Goal: Obtain resource: Obtain resource

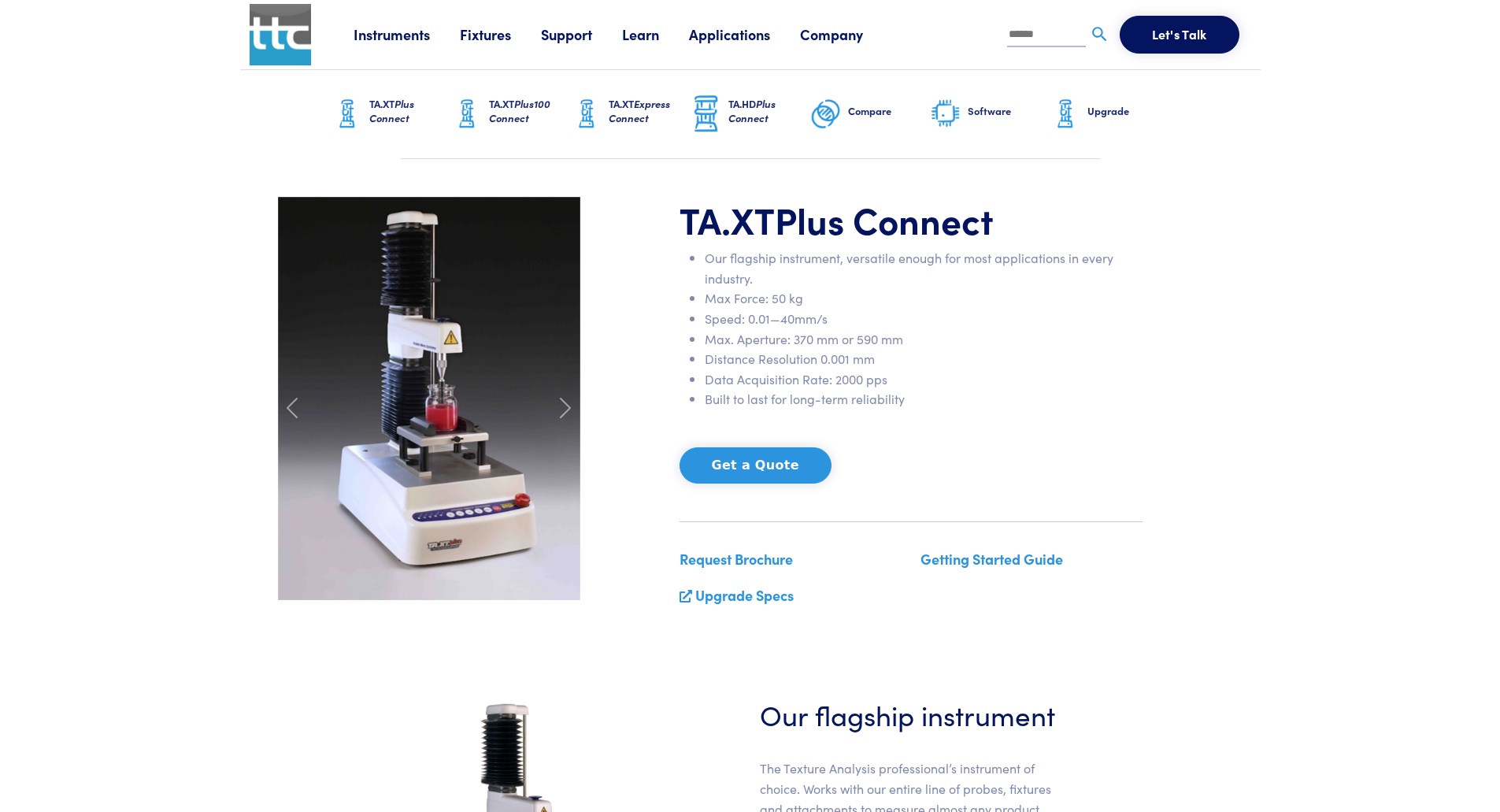
click at [569, 40] on link "Support" at bounding box center [582, 34] width 81 height 19
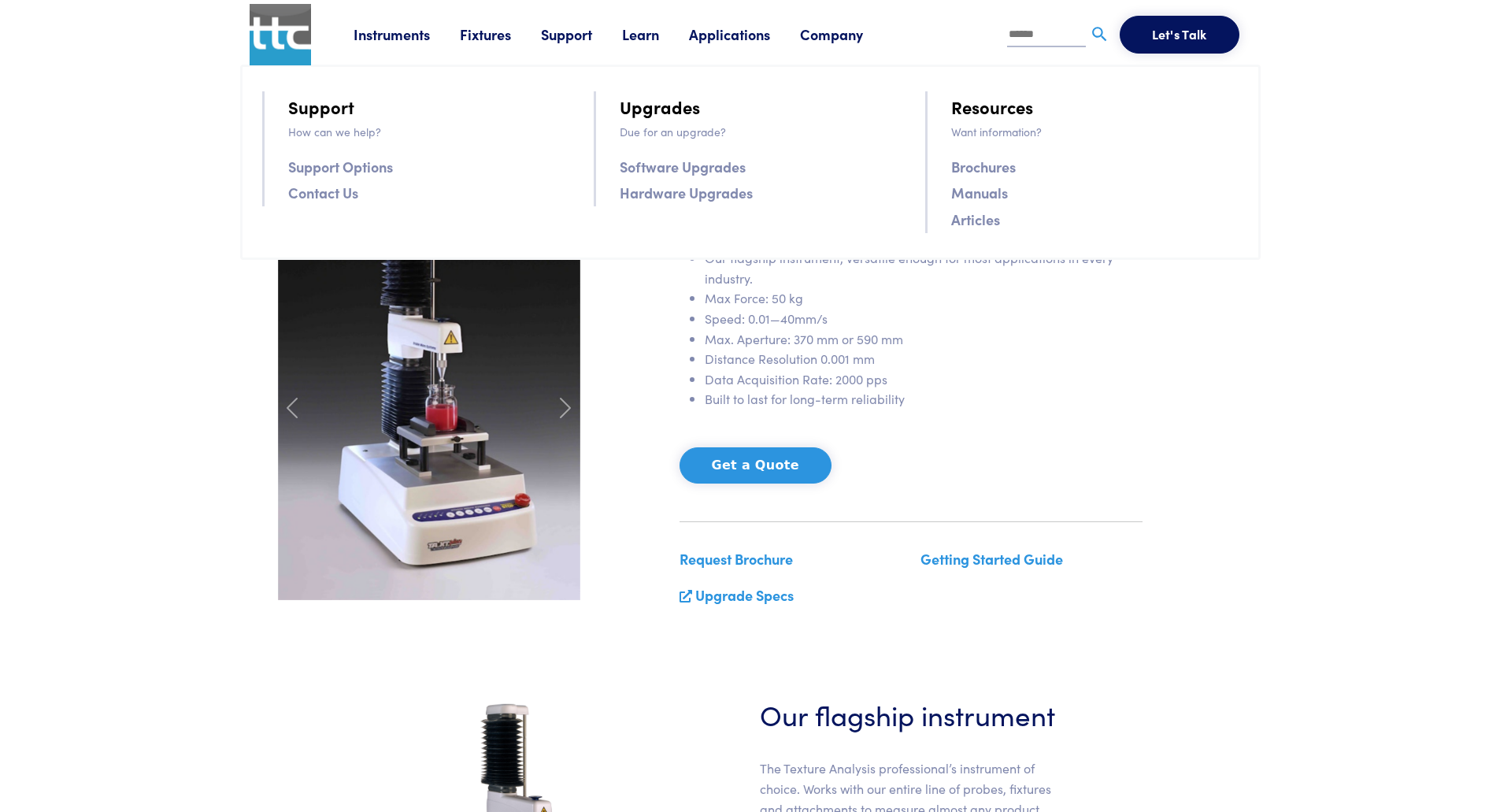
click at [995, 199] on link "Manuals" at bounding box center [979, 192] width 56 height 23
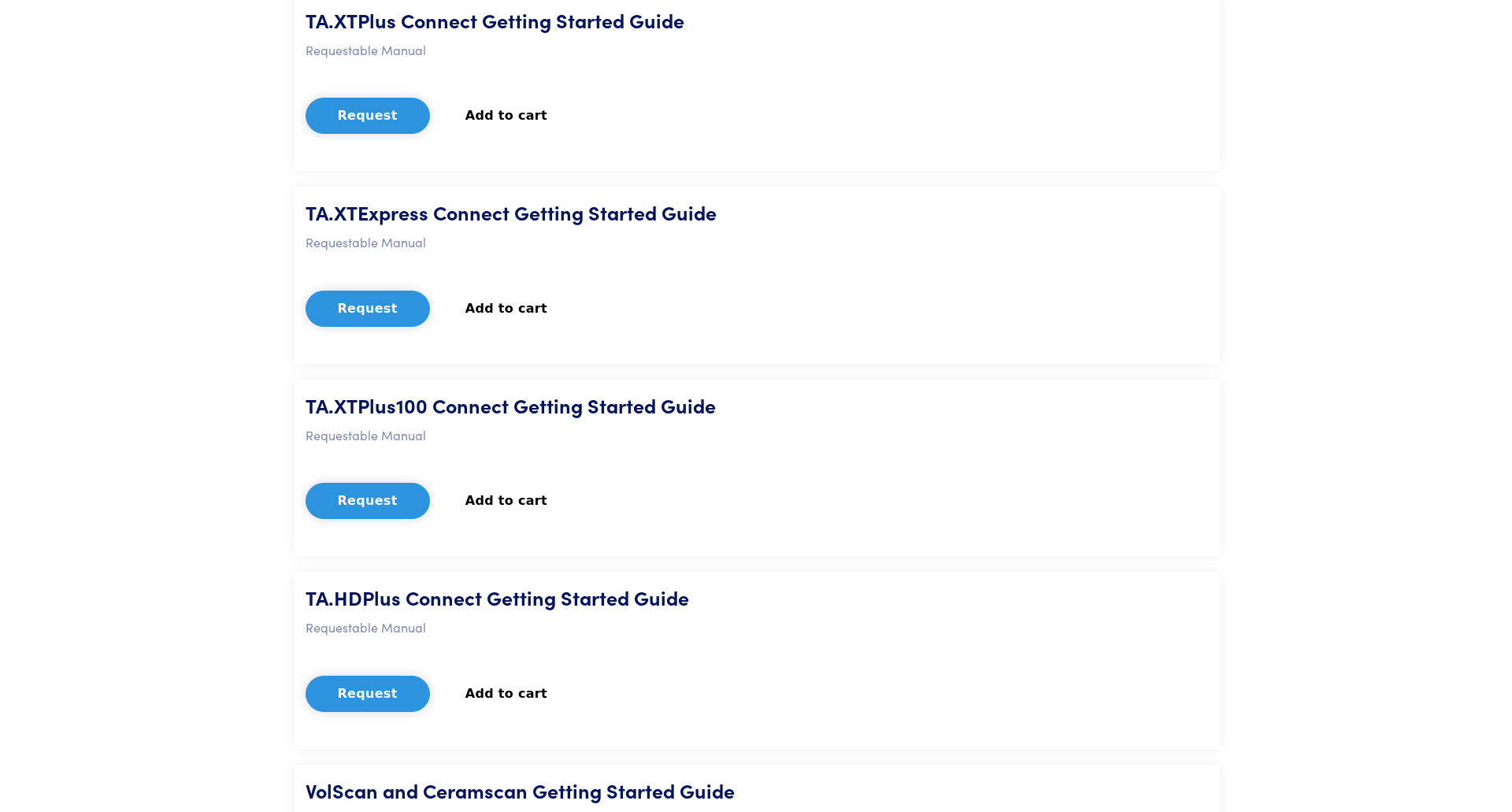
scroll to position [748, 0]
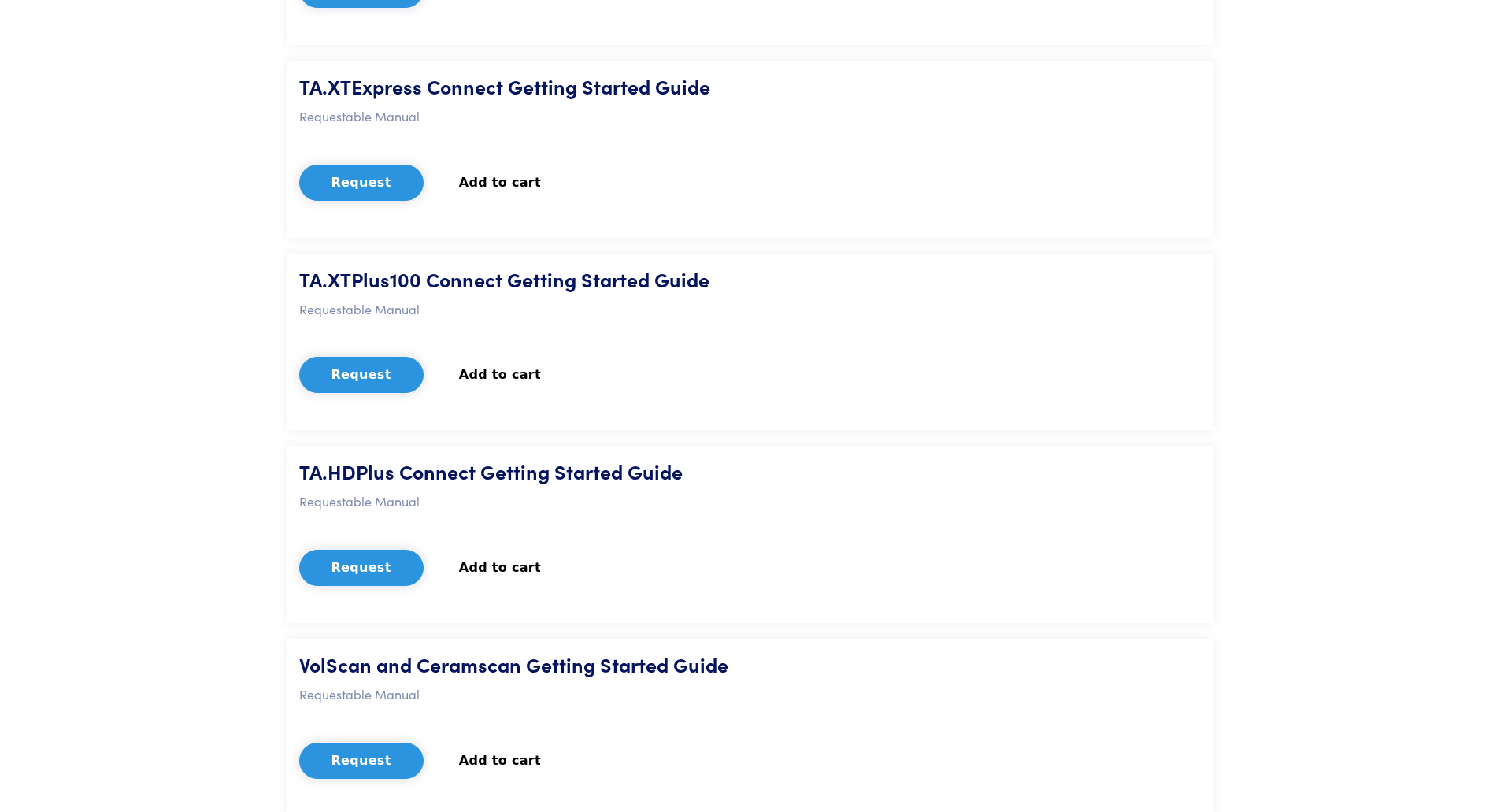
click at [350, 572] on button "Request" at bounding box center [362, 567] width 125 height 36
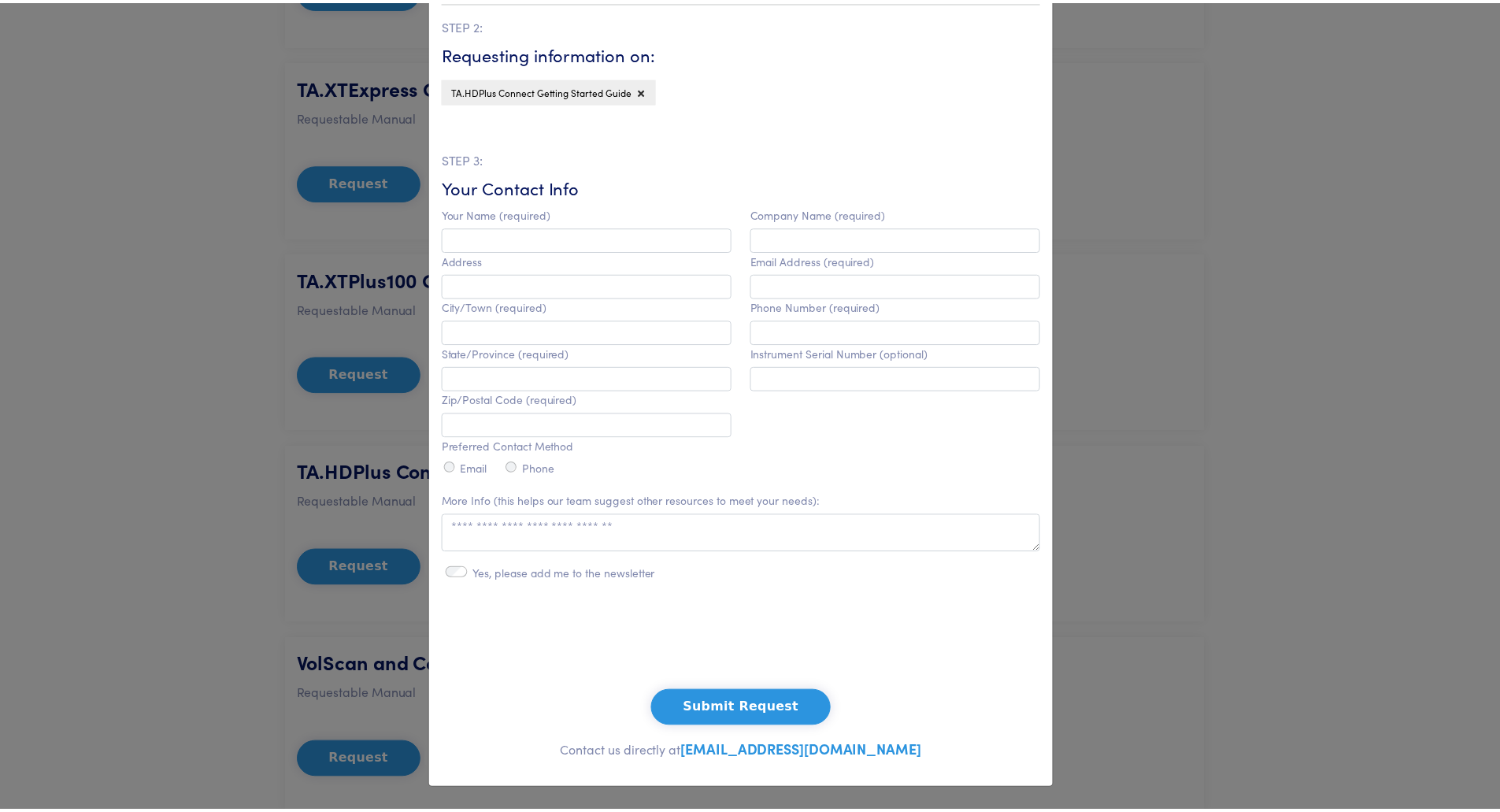
scroll to position [0, 0]
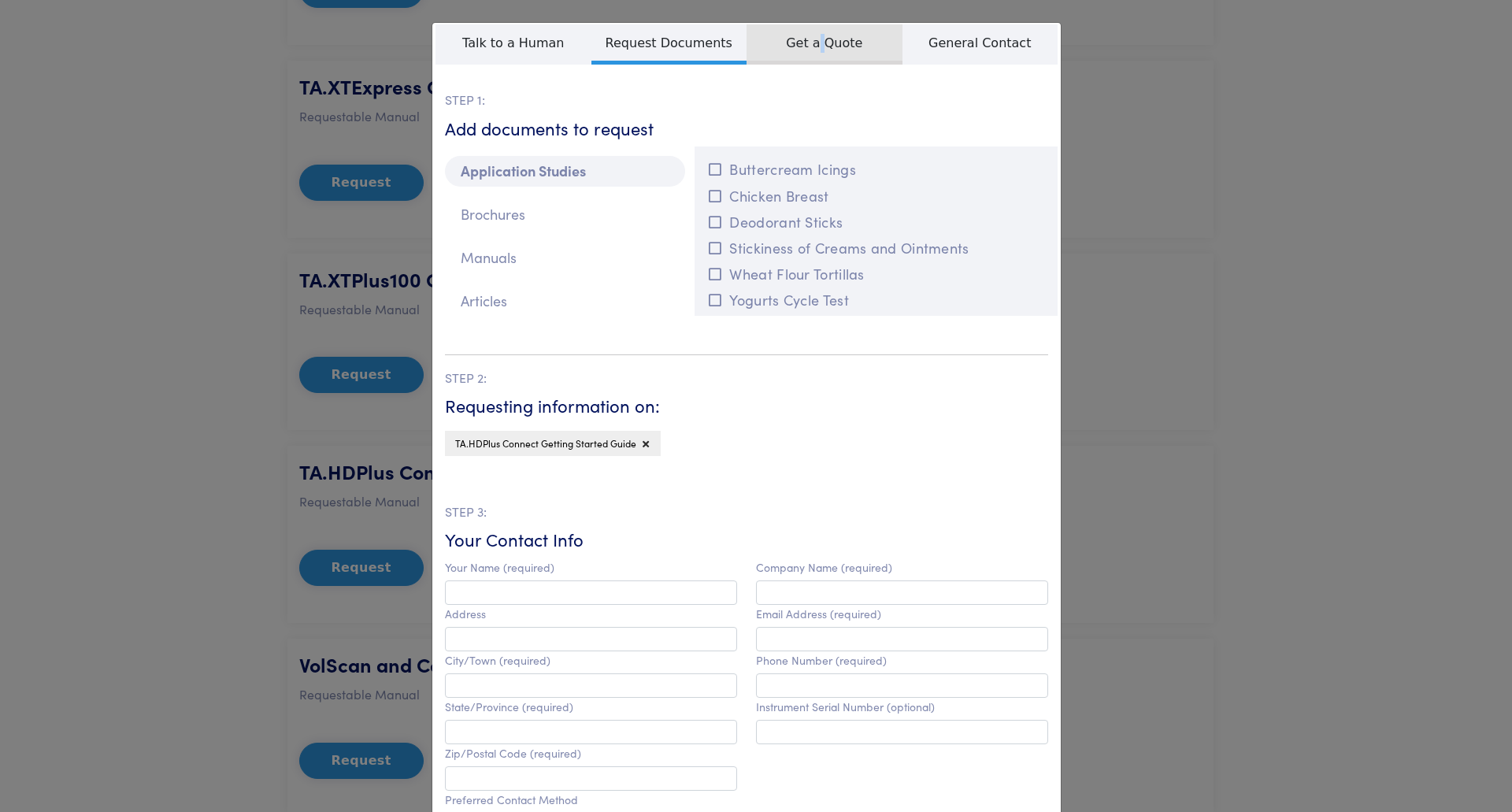
click at [820, 47] on span "Get a Quote" at bounding box center [824, 45] width 156 height 40
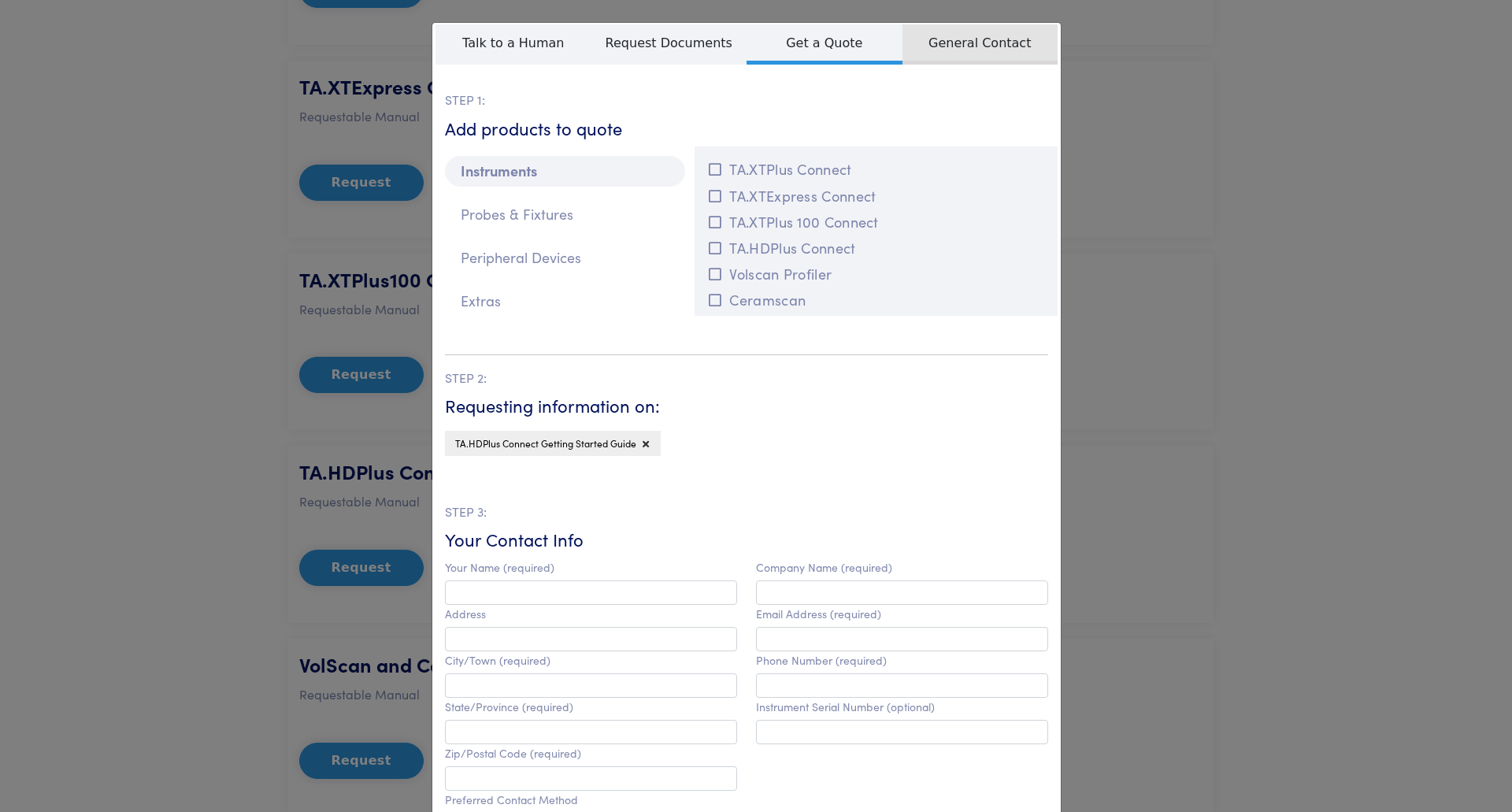
click at [913, 45] on span "General Contact" at bounding box center [980, 45] width 156 height 40
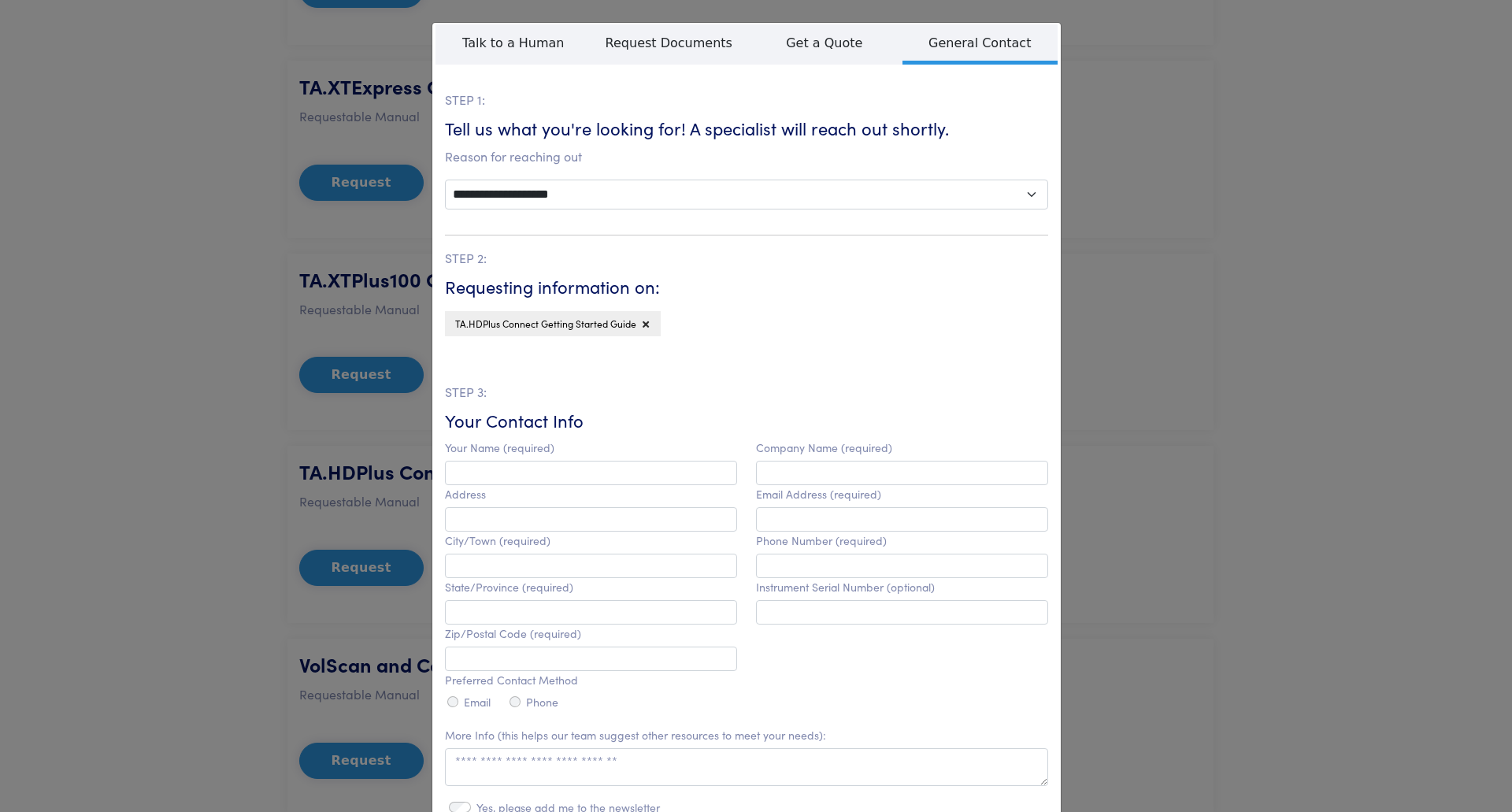
click at [1364, 342] on div "**********" at bounding box center [756, 406] width 1512 height 812
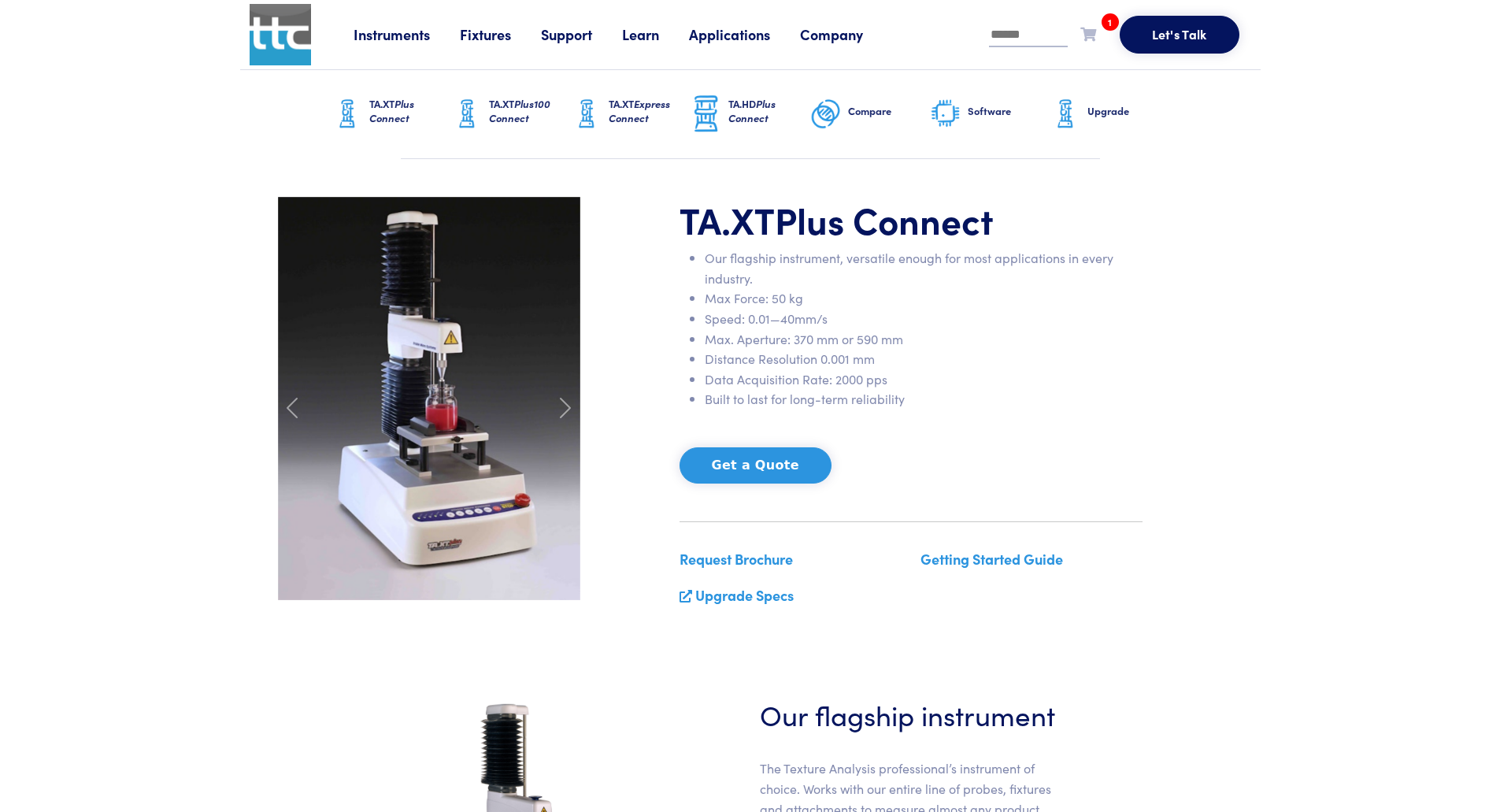
scroll to position [709, 0]
